Goal: Find contact information: Find contact information

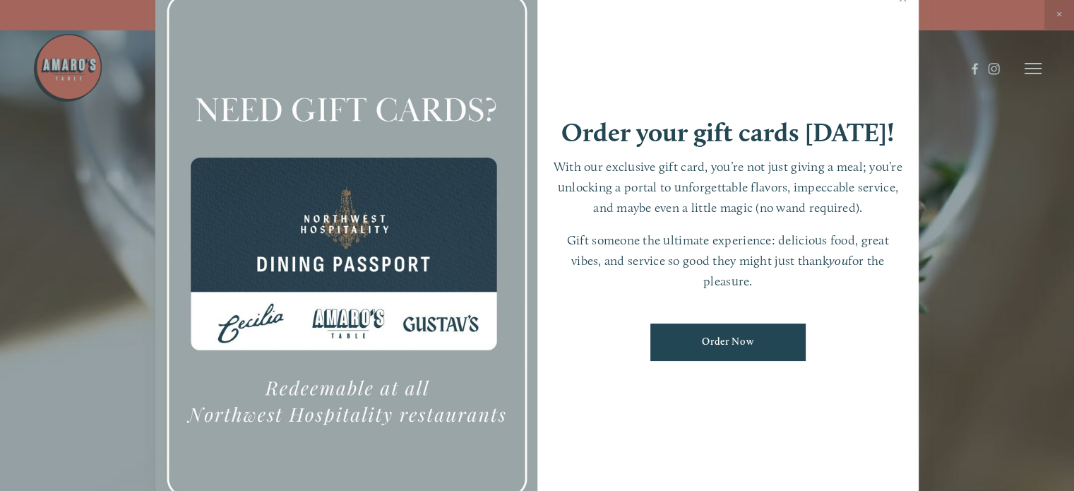
click at [1053, 64] on div at bounding box center [537, 245] width 1074 height 491
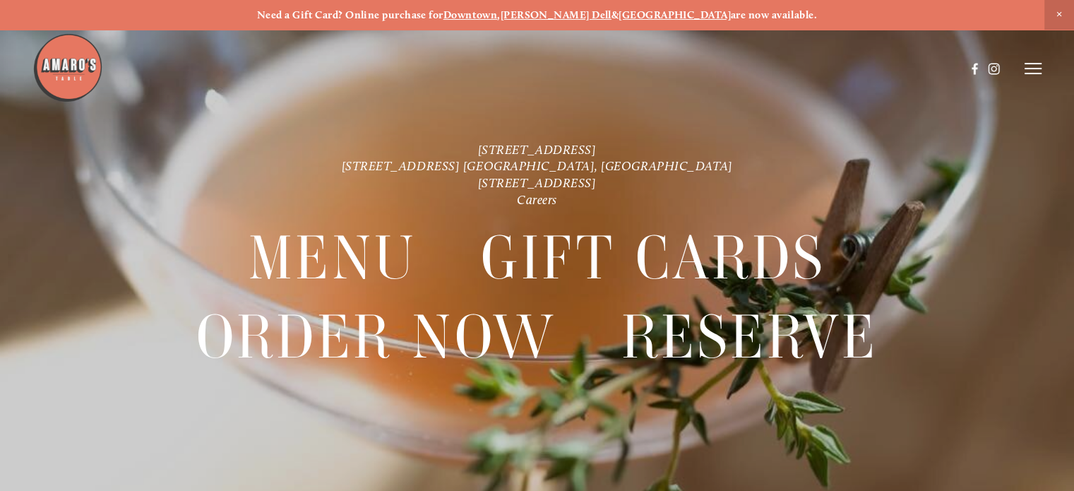
click at [1038, 66] on icon at bounding box center [1033, 68] width 17 height 13
click at [862, 67] on span "Visit" at bounding box center [869, 68] width 20 height 12
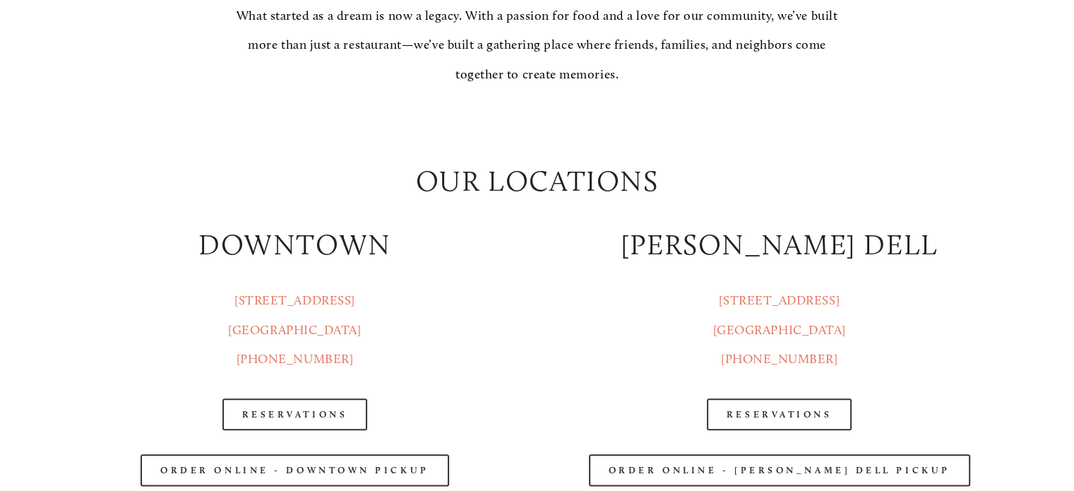
scroll to position [1554, 0]
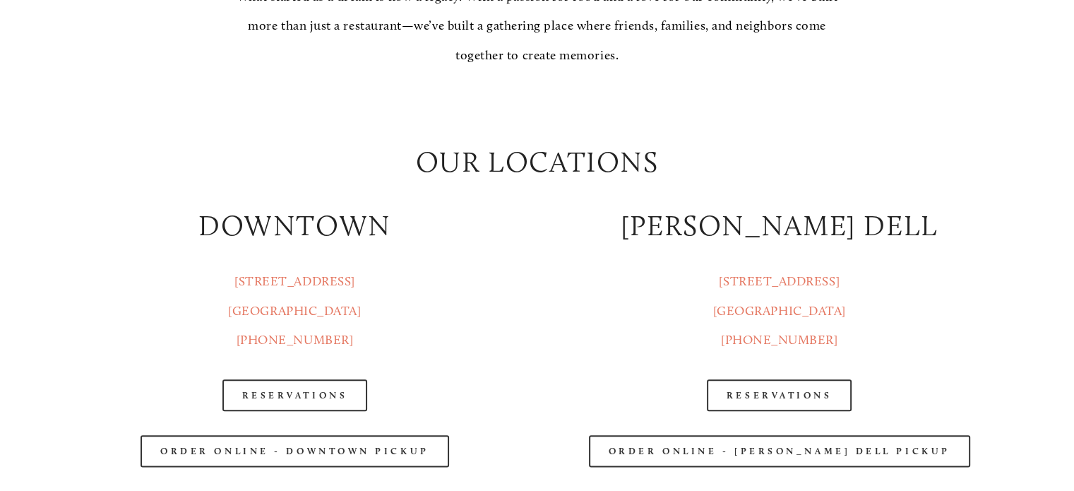
drag, startPoint x: 732, startPoint y: 282, endPoint x: 847, endPoint y: 316, distance: 119.8
click at [847, 316] on p "[STREET_ADDRESS] [GEOGRAPHIC_DATA], WA [PHONE_NUMBER]" at bounding box center [779, 311] width 460 height 88
copy link "[STREET_ADDRESS] [GEOGRAPHIC_DATA], WA 98665"
